Goal: Transaction & Acquisition: Download file/media

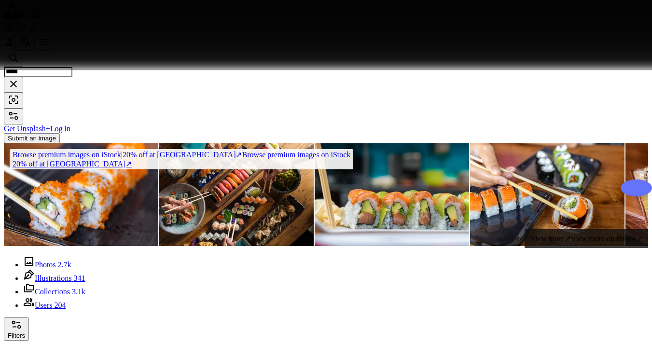
scroll to position [27643, 0]
